Goal: Task Accomplishment & Management: Use online tool/utility

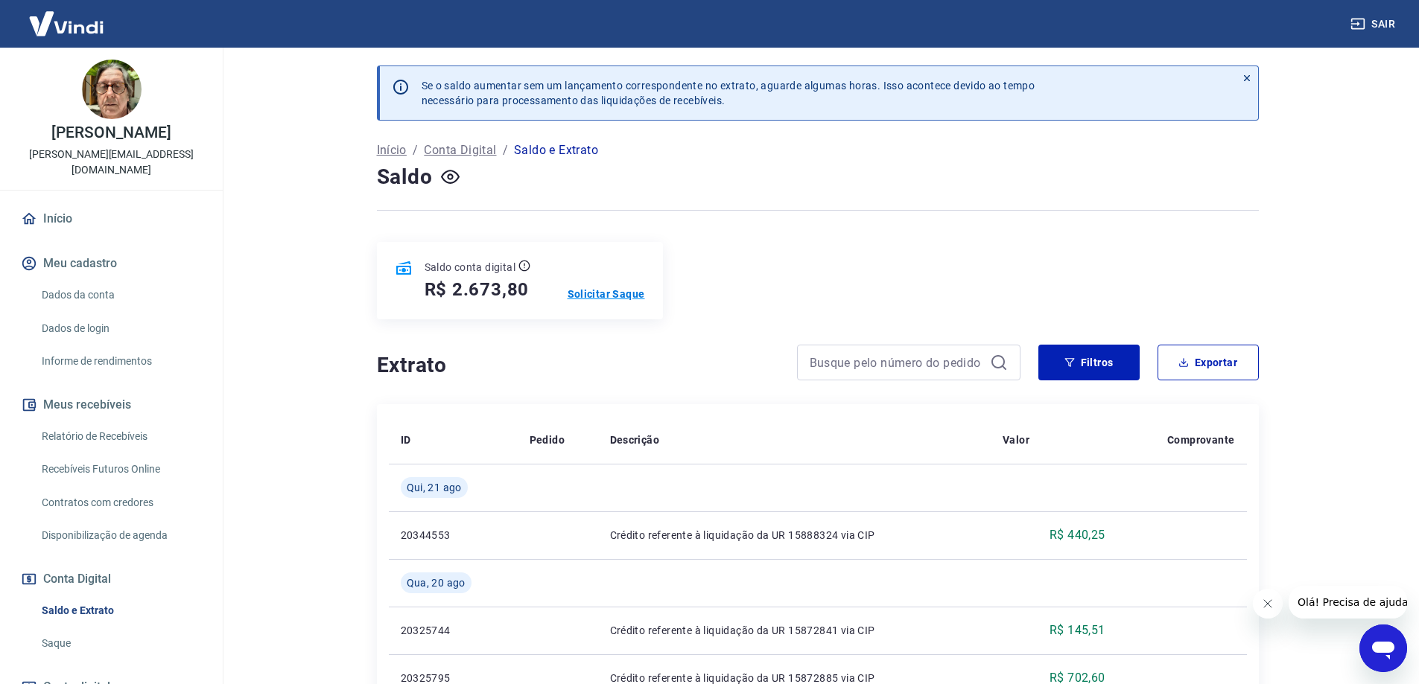
click at [605, 293] on p "Solicitar Saque" at bounding box center [606, 294] width 77 height 15
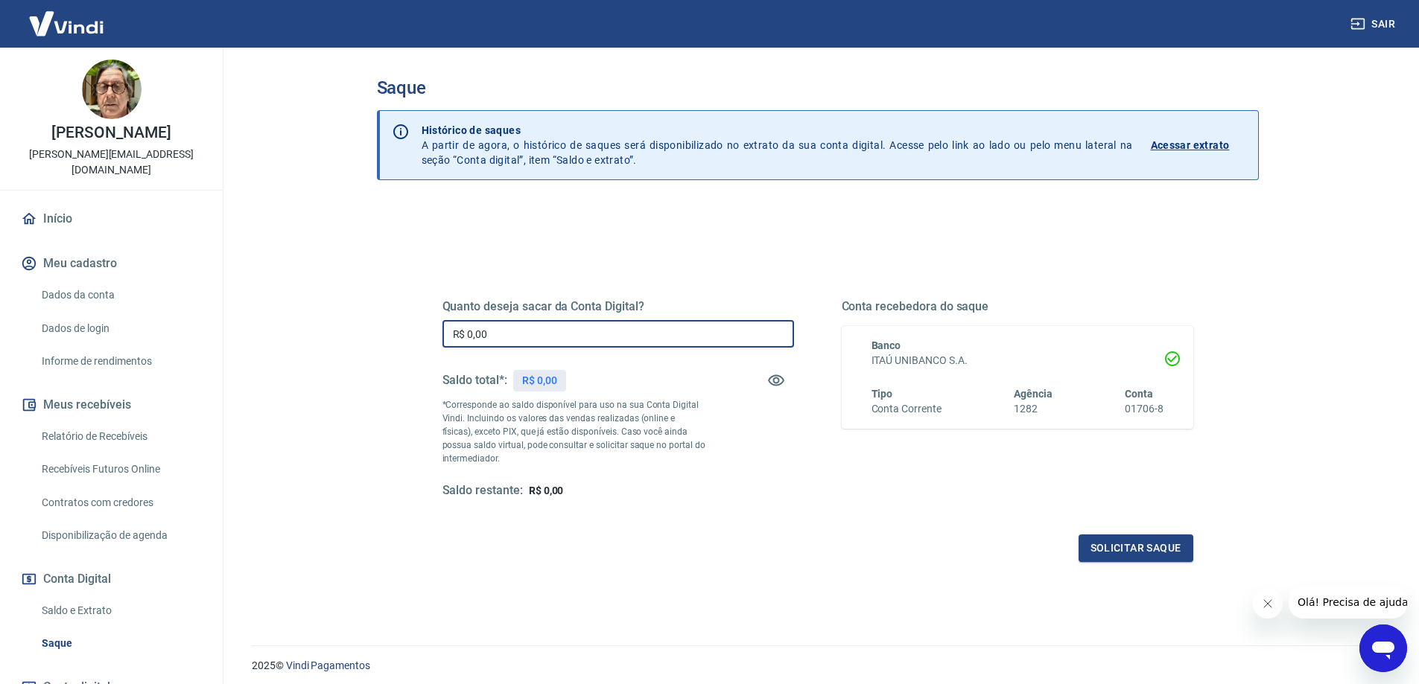
click at [535, 346] on input "R$ 0,00" at bounding box center [618, 334] width 352 height 28
type input "R$ 2.600,00"
click at [1116, 549] on button "Solicitar saque" at bounding box center [1135, 549] width 115 height 28
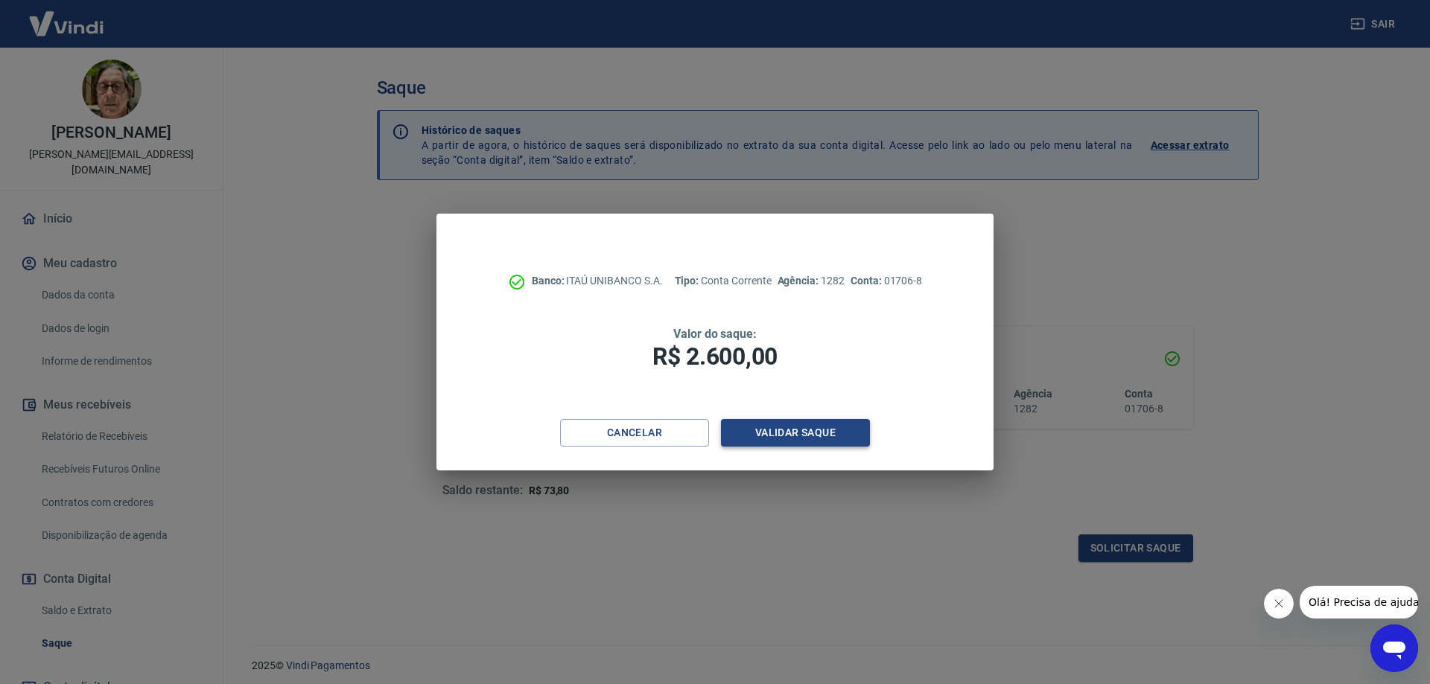
click at [814, 428] on button "Validar saque" at bounding box center [795, 433] width 149 height 28
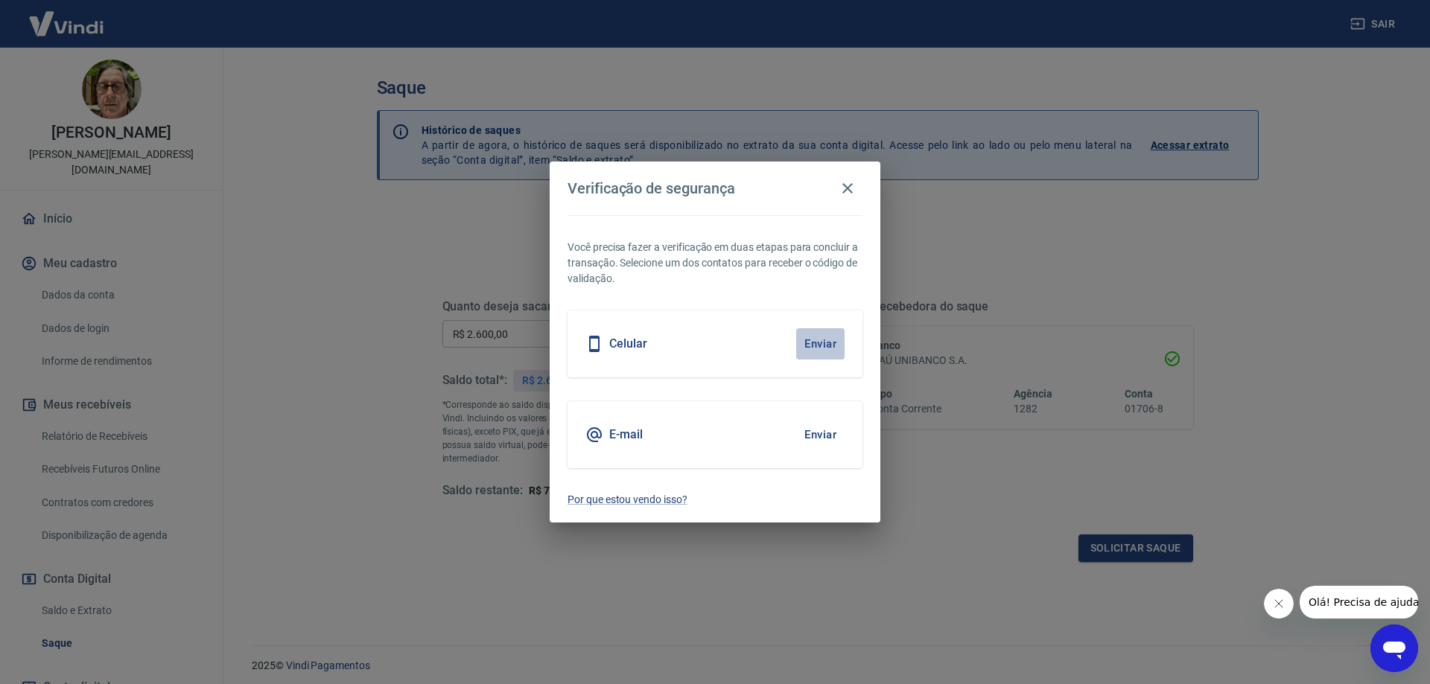
click at [820, 341] on button "Enviar" at bounding box center [820, 343] width 48 height 31
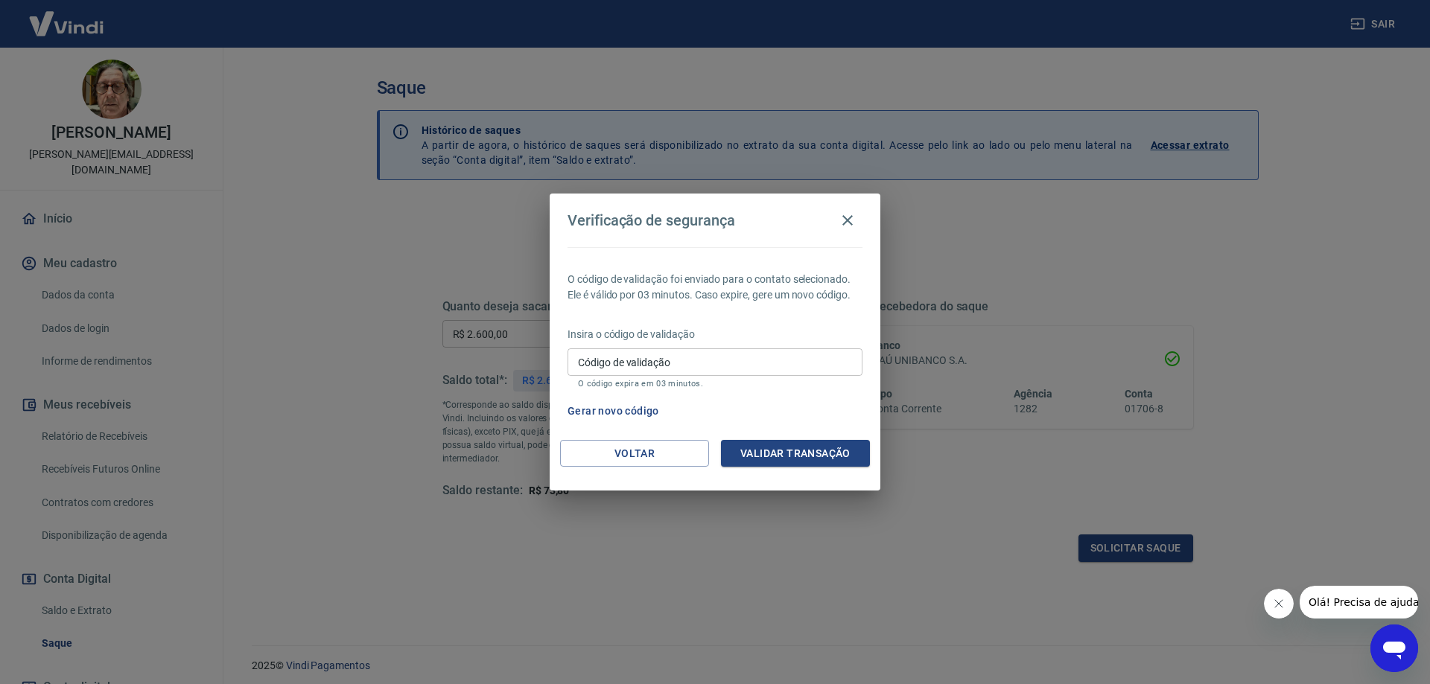
click at [772, 369] on input "Código de validação" at bounding box center [715, 363] width 295 height 28
type input "579560"
click at [765, 447] on button "Validar transação" at bounding box center [795, 454] width 149 height 28
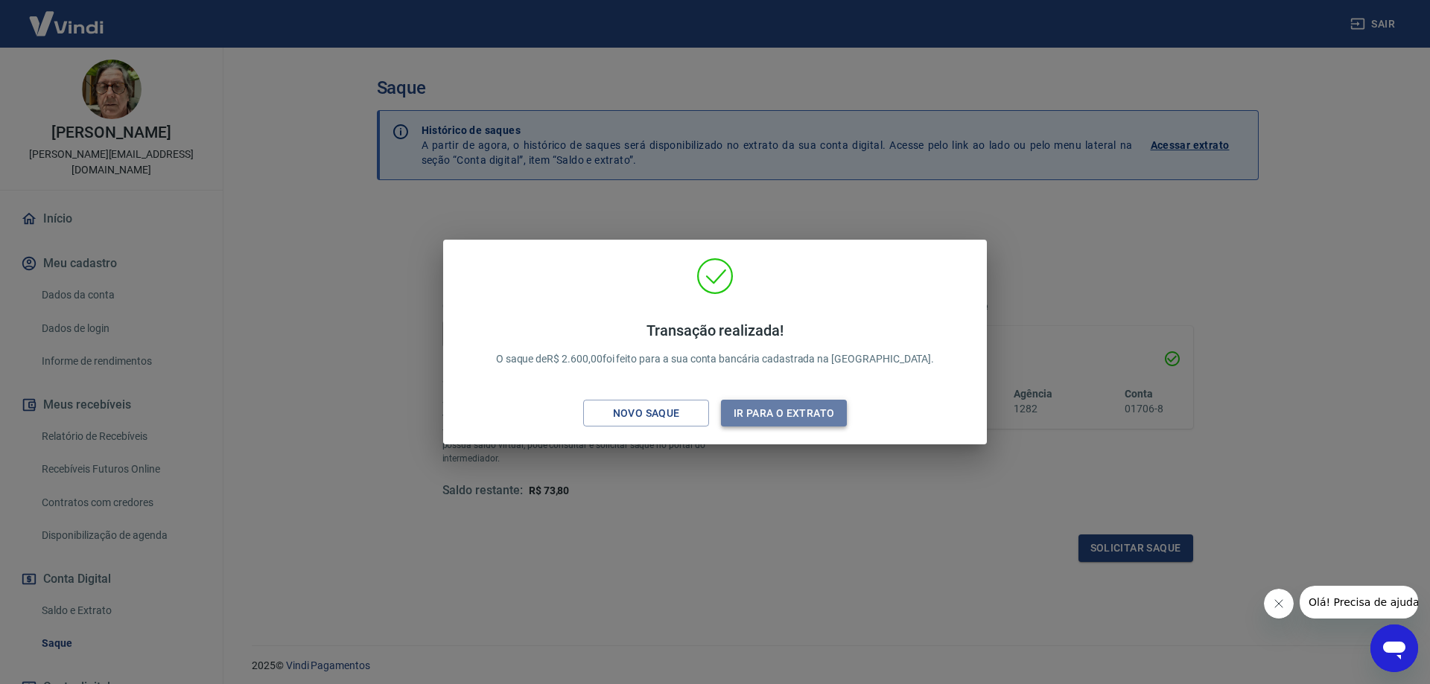
click at [778, 412] on button "Ir para o extrato" at bounding box center [784, 414] width 126 height 28
